Goal: Task Accomplishment & Management: Complete application form

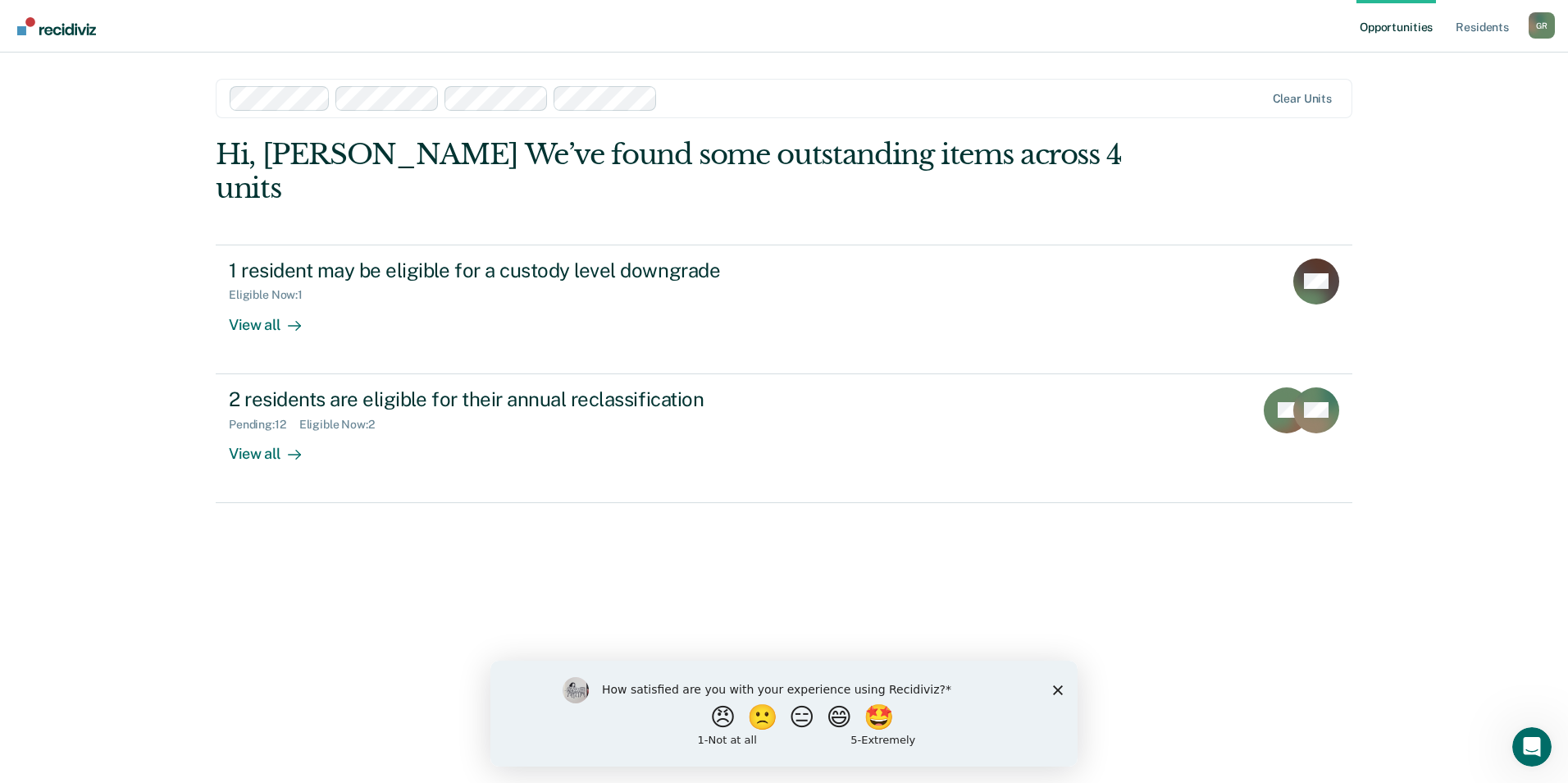
drag, startPoint x: 1056, startPoint y: 686, endPoint x: 1053, endPoint y: 666, distance: 20.2
click at [1056, 686] on polygon "Close survey" at bounding box center [1058, 689] width 10 height 10
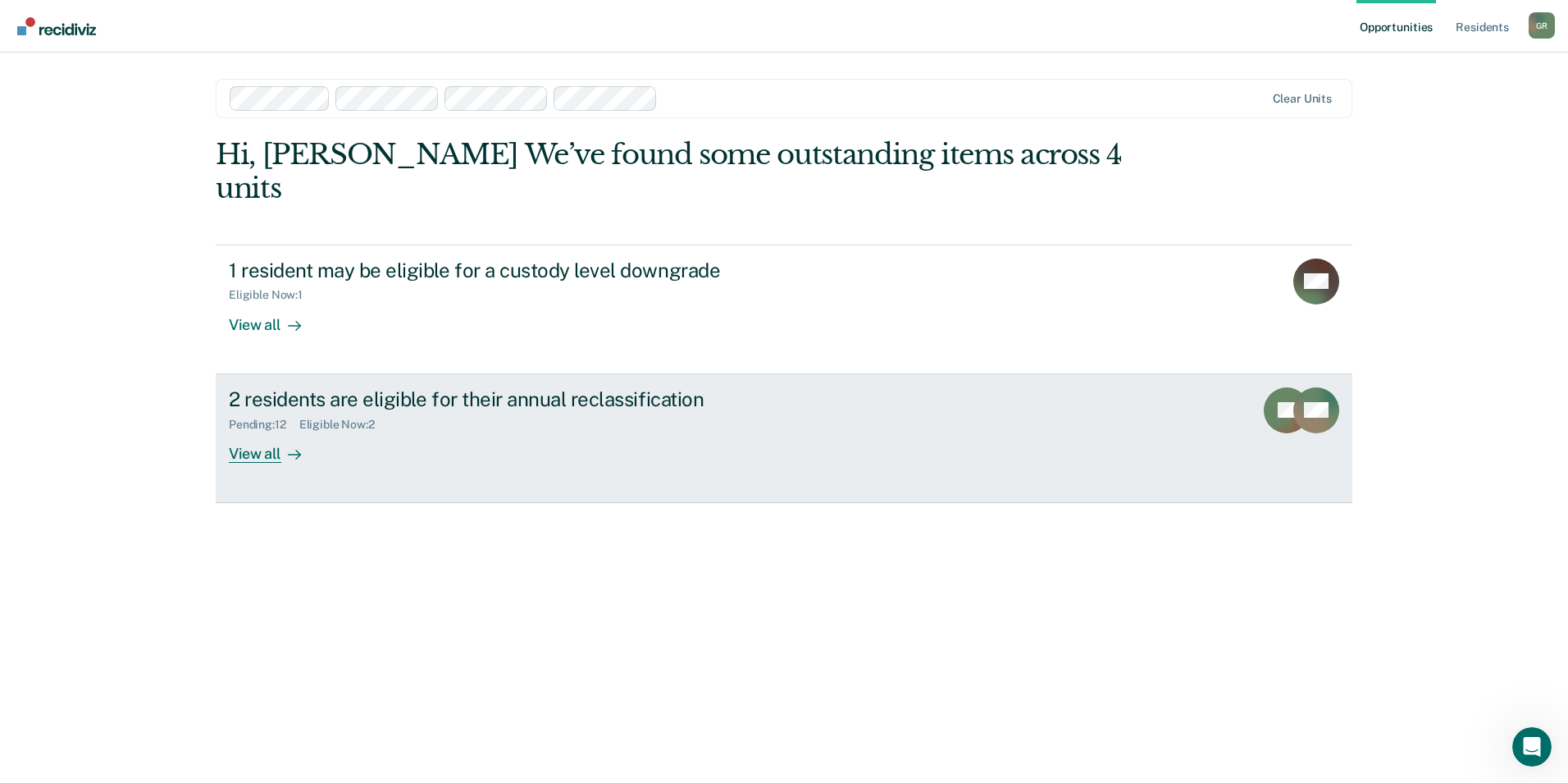
click at [272, 431] on div "View all" at bounding box center [274, 447] width 92 height 32
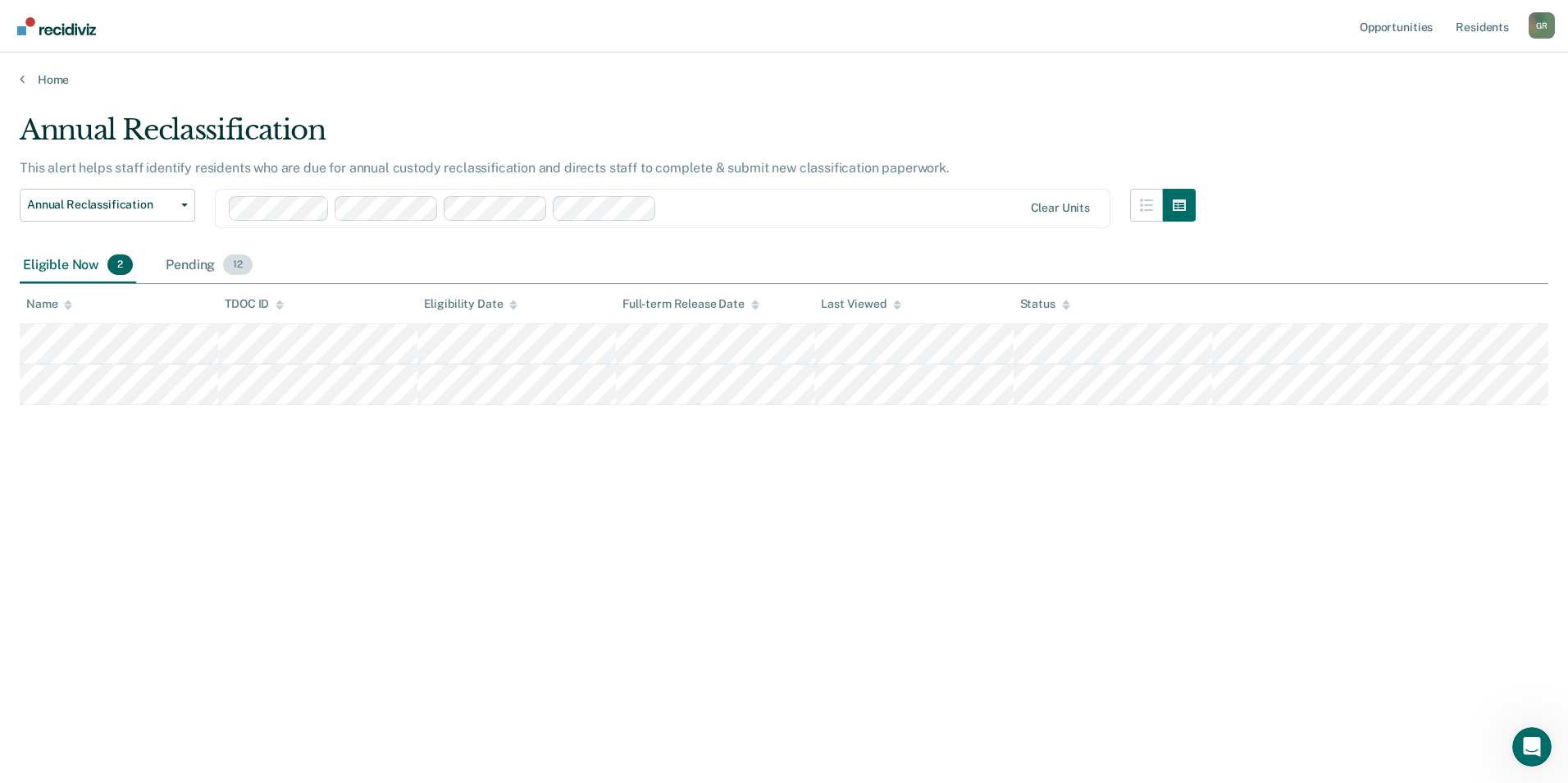
click at [185, 256] on div "Pending 12" at bounding box center [209, 265] width 94 height 36
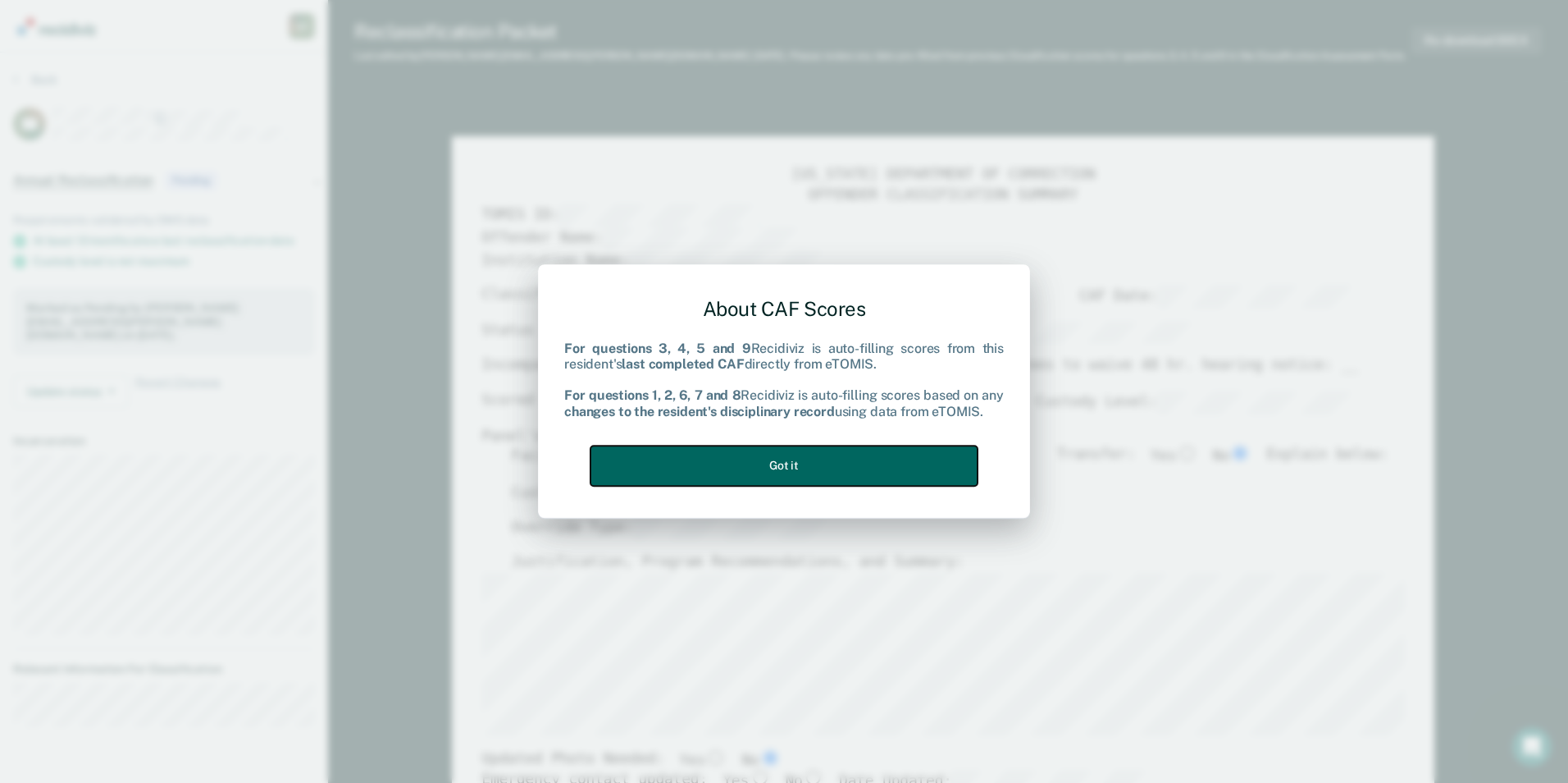
click at [832, 454] on button "Got it" at bounding box center [784, 465] width 387 height 40
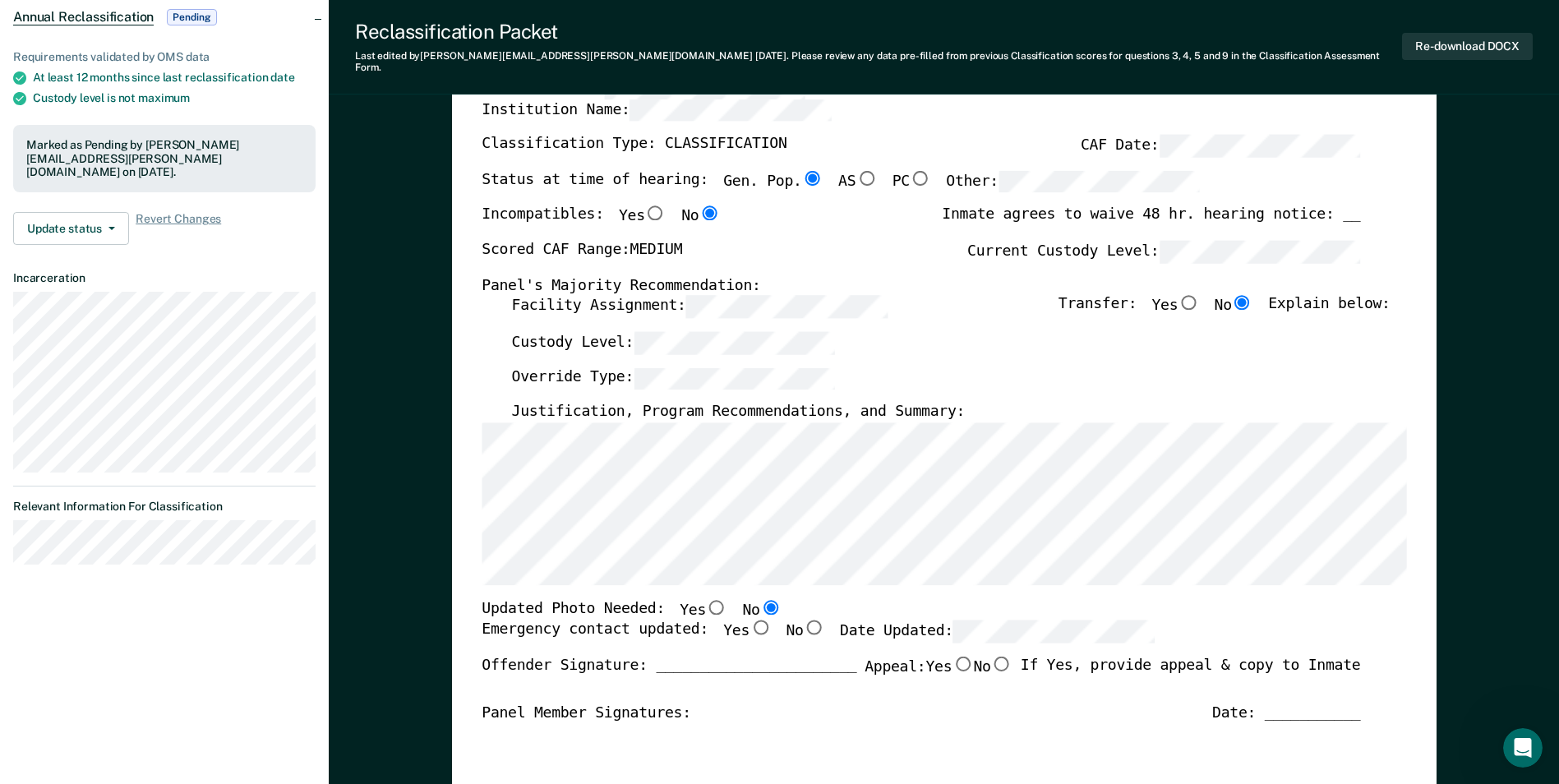
scroll to position [165, 0]
click at [750, 619] on input "Yes" at bounding box center [760, 626] width 21 height 15
type textarea "x"
radio input "true"
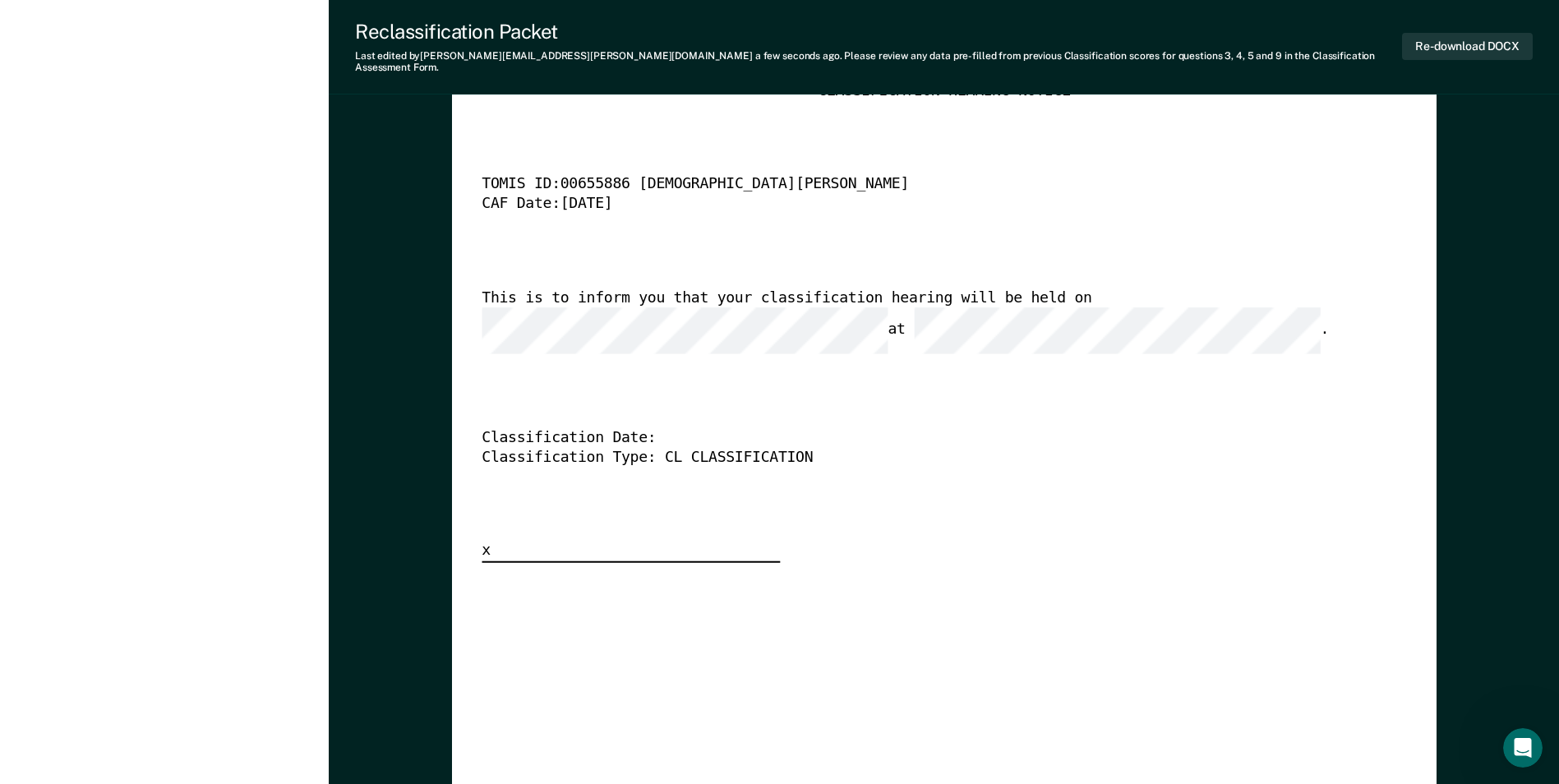
scroll to position [4036, 0]
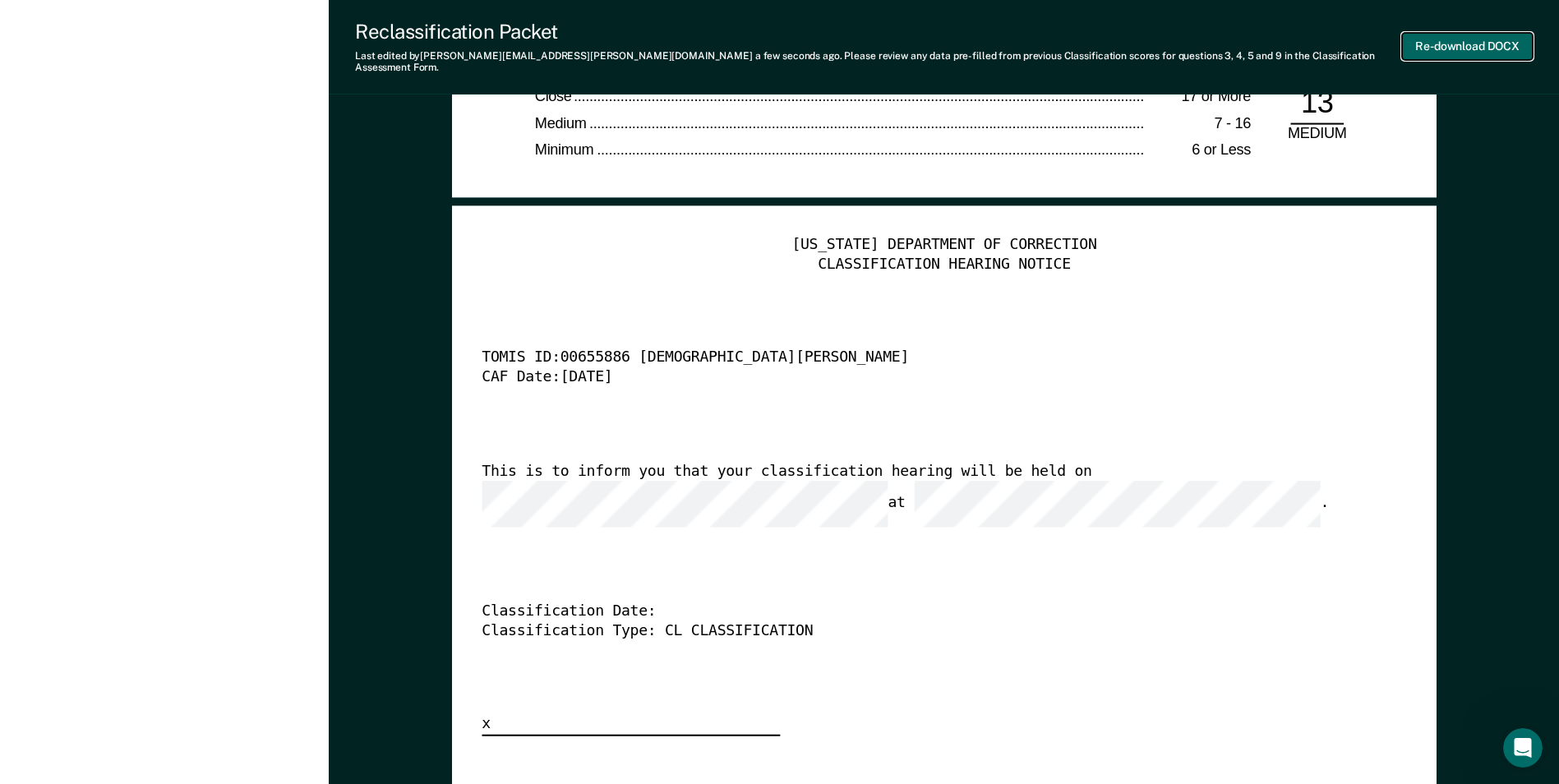
click at [1436, 45] on button "Re-download DOCX" at bounding box center [1468, 47] width 131 height 27
type textarea "x"
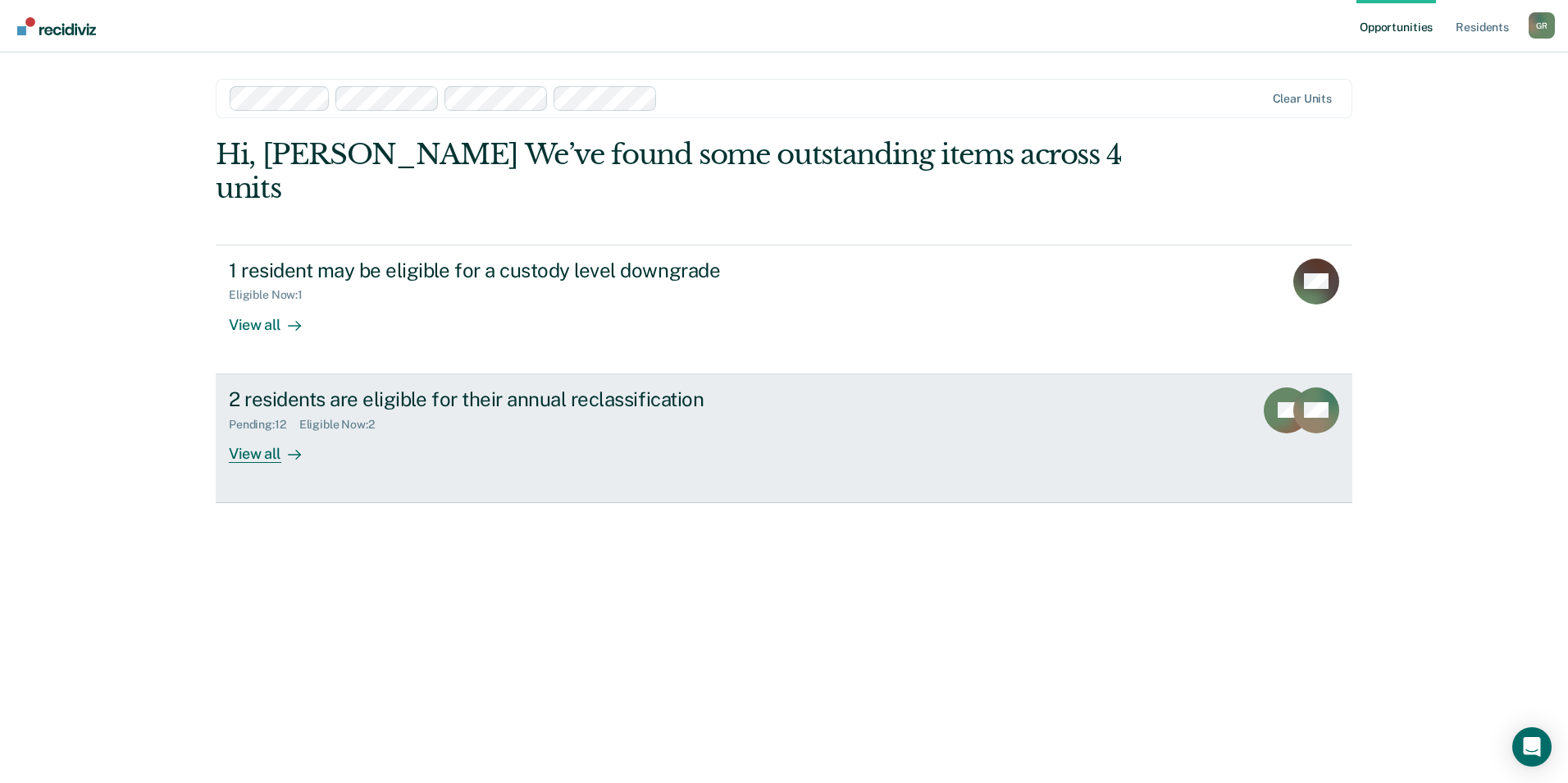
click at [270, 431] on div "View all" at bounding box center [274, 447] width 92 height 32
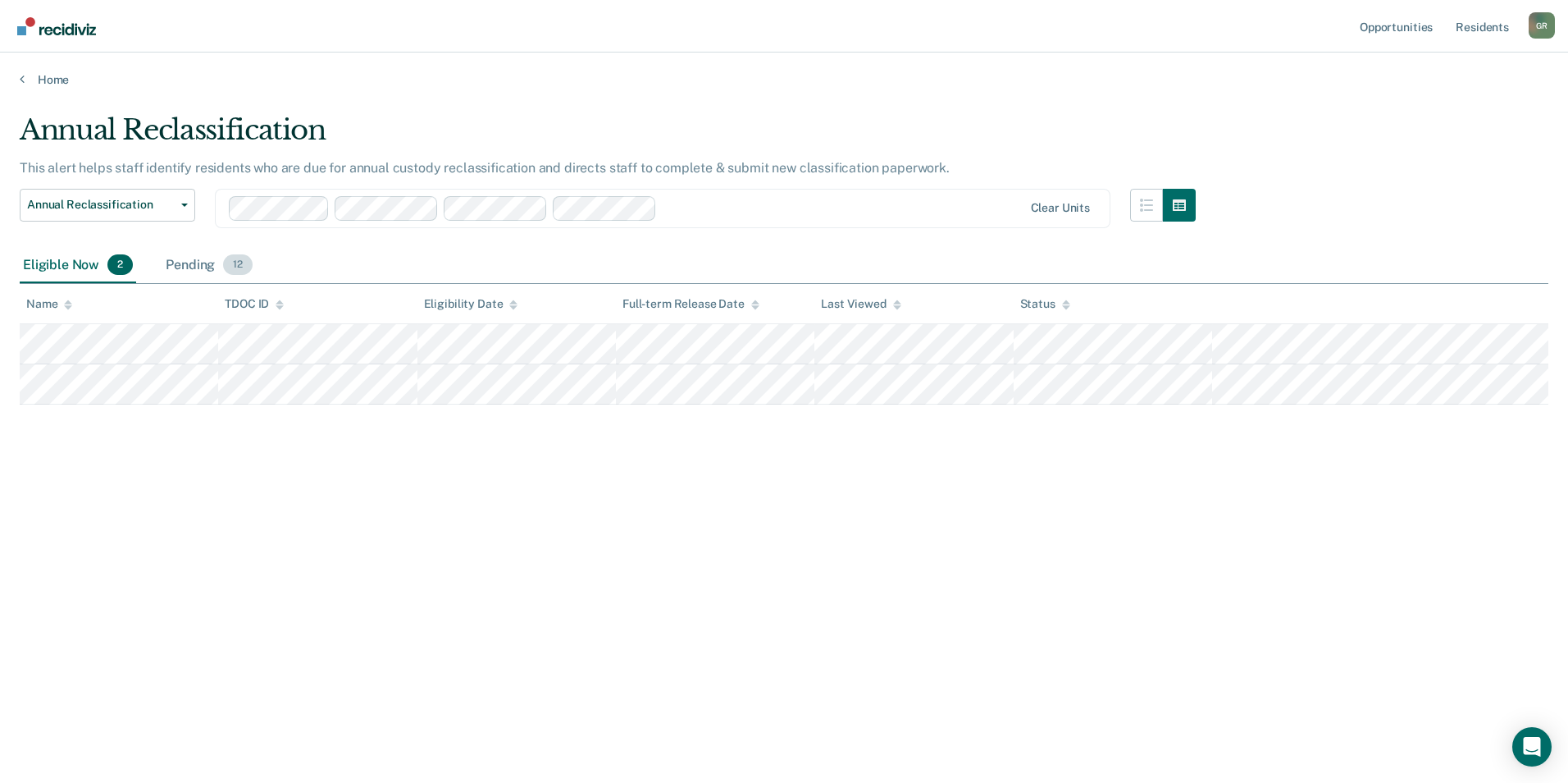
click at [215, 264] on div "Pending 12" at bounding box center [209, 265] width 94 height 36
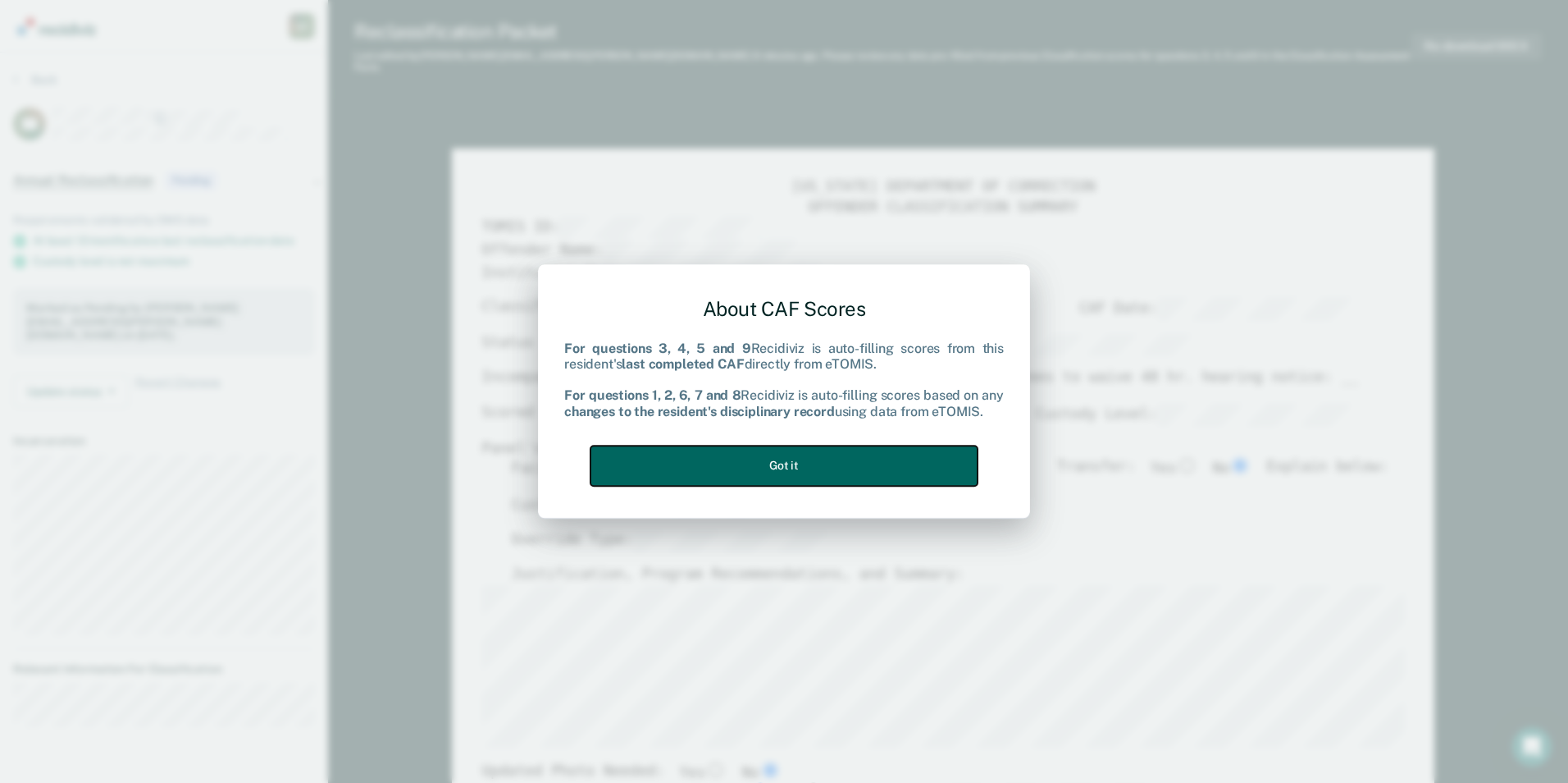
click at [825, 465] on button "Got it" at bounding box center [784, 465] width 387 height 40
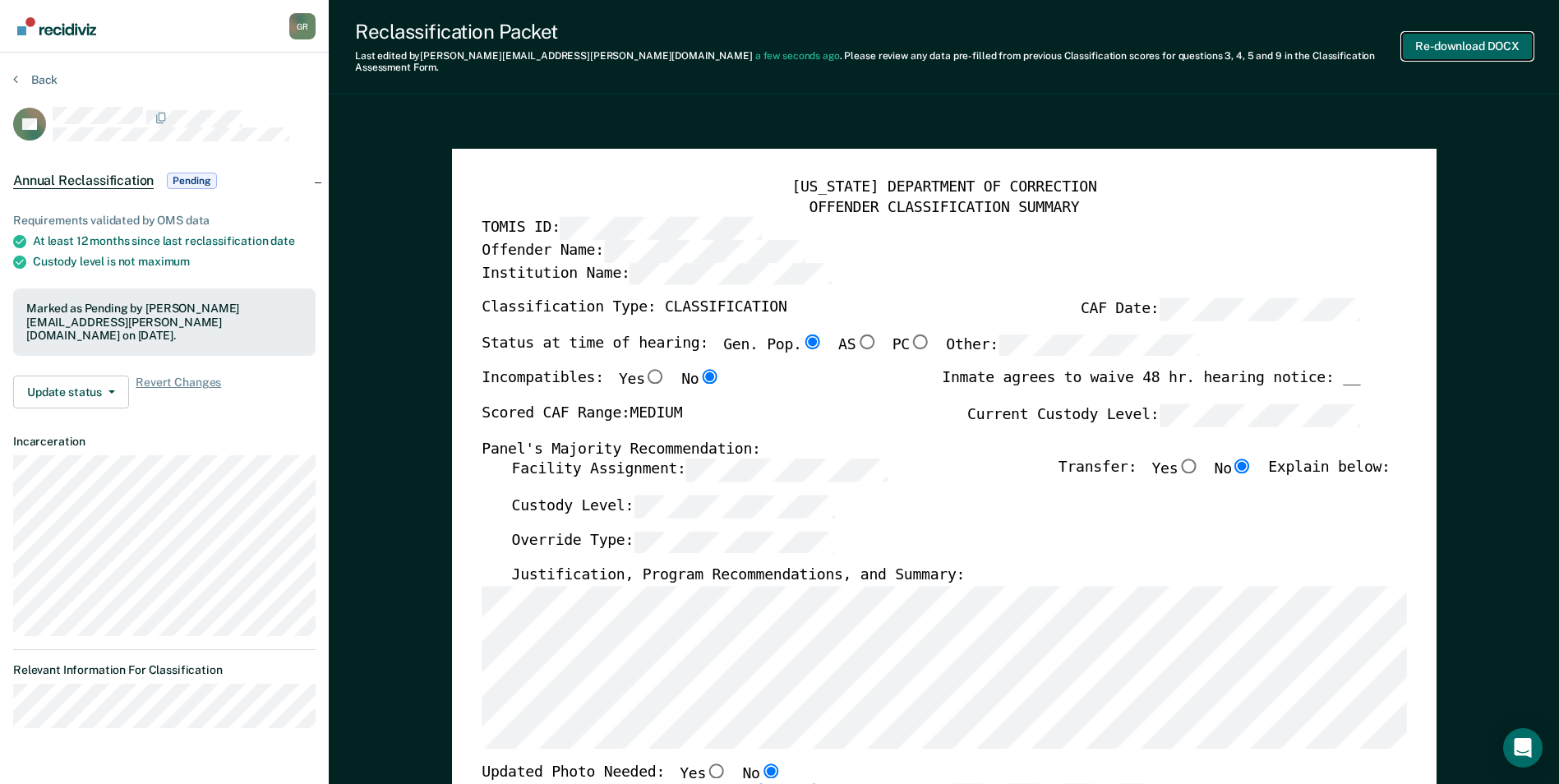
click at [1458, 45] on button "Re-download DOCX" at bounding box center [1468, 47] width 131 height 27
type textarea "x"
